Goal: Task Accomplishment & Management: Use online tool/utility

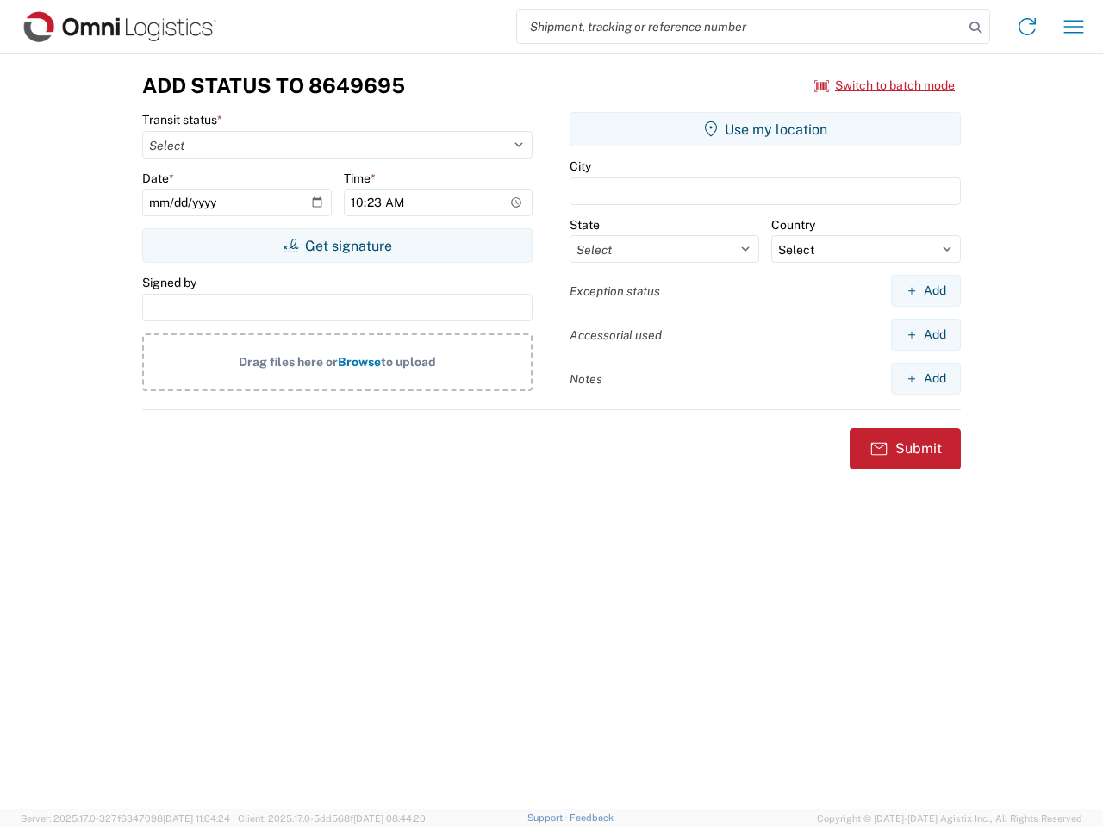
click at [740, 27] on input "search" at bounding box center [740, 26] width 446 height 33
click at [976, 28] on icon at bounding box center [975, 28] width 24 height 24
click at [1027, 27] on icon at bounding box center [1027, 27] width 28 height 28
click at [1074, 27] on icon "button" at bounding box center [1074, 26] width 20 height 13
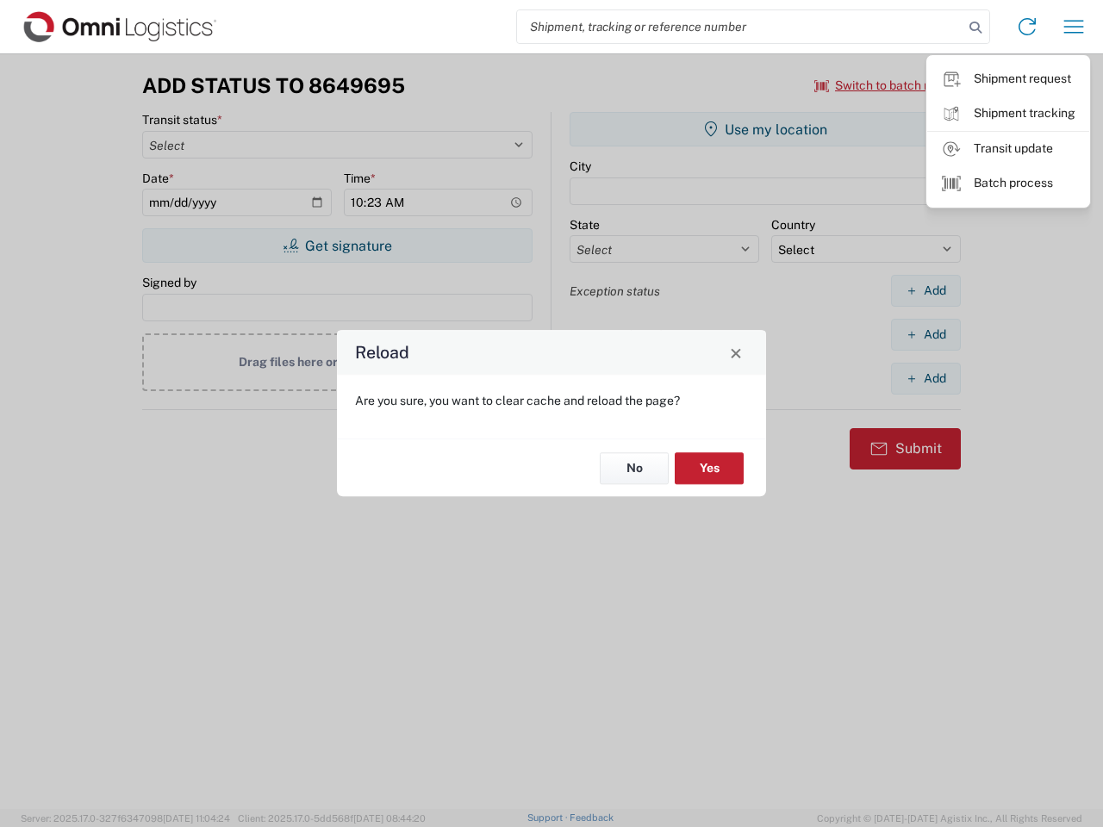
click at [885, 85] on div "Reload Are you sure, you want to clear cache and reload the page? No Yes" at bounding box center [551, 413] width 1103 height 827
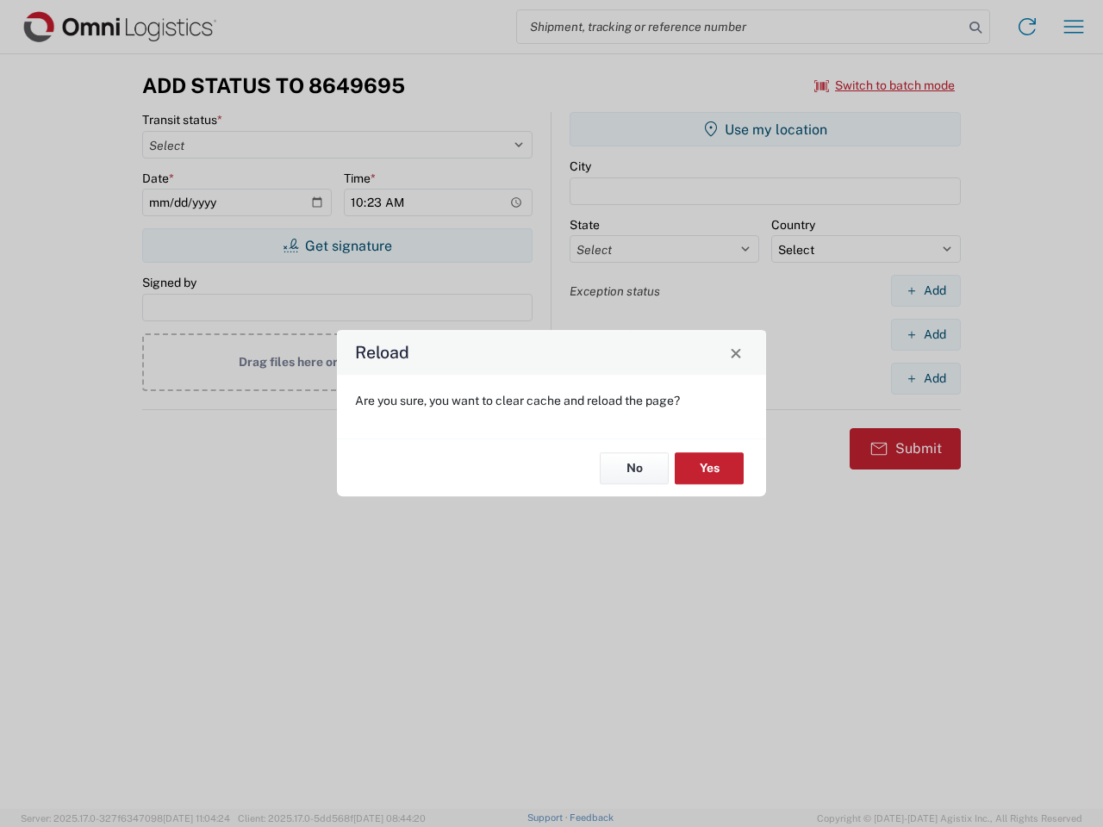
click at [337, 246] on div "Reload Are you sure, you want to clear cache and reload the page? No Yes" at bounding box center [551, 413] width 1103 height 827
click at [765, 129] on div "Reload Are you sure, you want to clear cache and reload the page? No Yes" at bounding box center [551, 413] width 1103 height 827
click at [926, 290] on div "Reload Are you sure, you want to clear cache and reload the page? No Yes" at bounding box center [551, 413] width 1103 height 827
click at [926, 334] on div "Reload Are you sure, you want to clear cache and reload the page? No Yes" at bounding box center [551, 413] width 1103 height 827
click at [926, 378] on div "Reload Are you sure, you want to clear cache and reload the page? No Yes" at bounding box center [551, 413] width 1103 height 827
